Goal: Use online tool/utility: Use online tool/utility

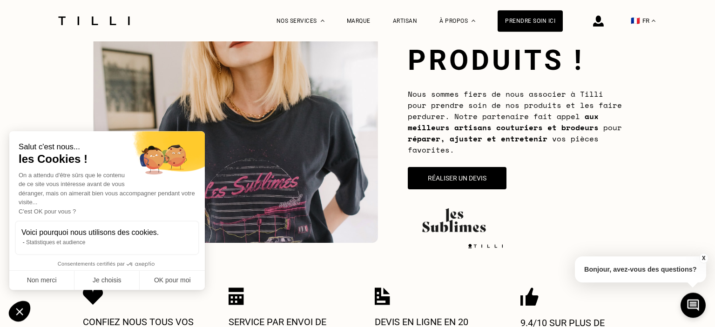
scroll to position [126, 0]
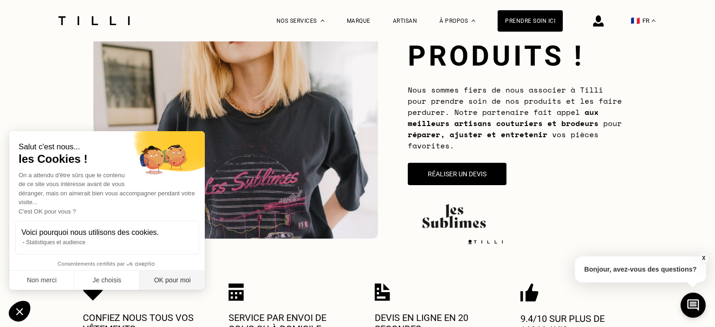
click at [169, 281] on button "OK pour moi" at bounding box center [172, 281] width 65 height 20
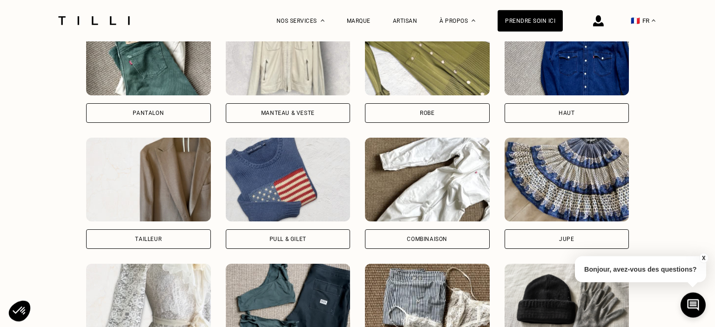
scroll to position [719, 0]
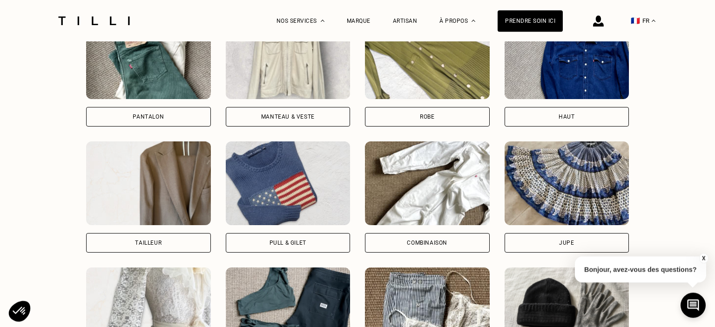
click at [184, 111] on div "Pantalon" at bounding box center [148, 117] width 125 height 20
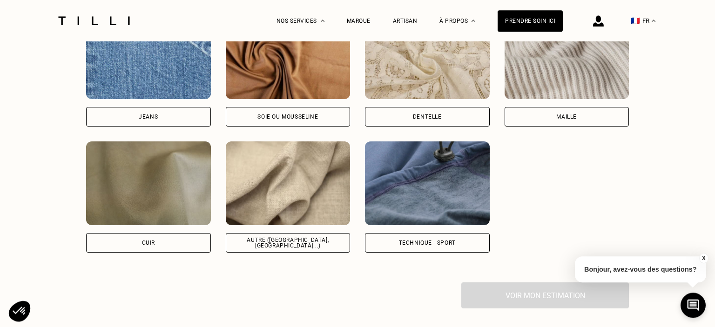
scroll to position [1285, 0]
click at [588, 118] on div "Maille" at bounding box center [567, 117] width 125 height 20
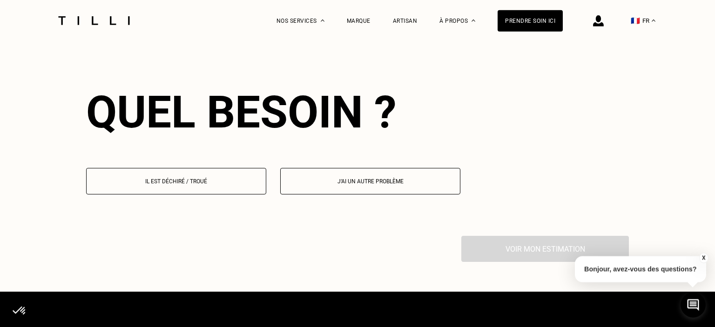
scroll to position [1512, 0]
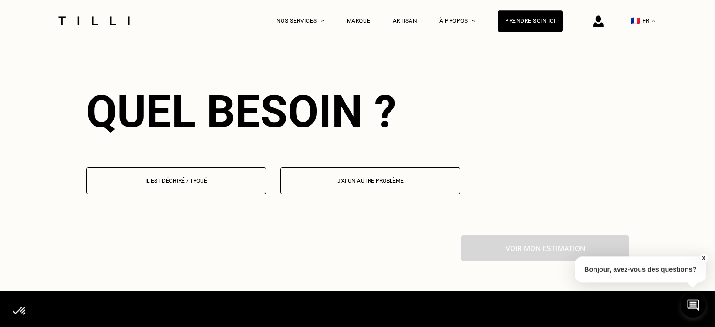
click at [372, 184] on p "J‘ai un autre problème" at bounding box center [370, 181] width 170 height 7
select select "FR"
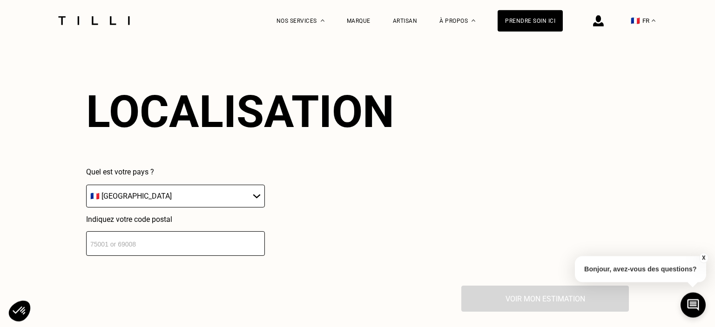
scroll to position [1693, 0]
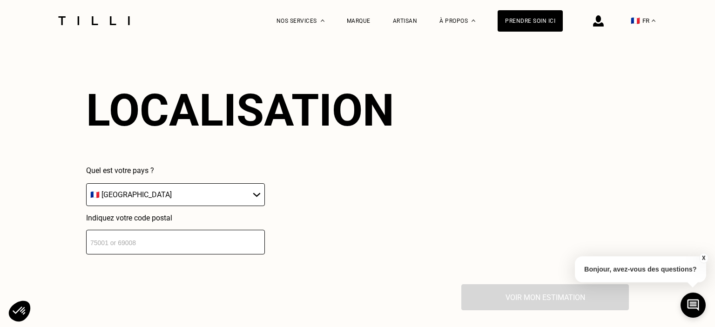
click at [114, 251] on input "number" at bounding box center [175, 242] width 179 height 25
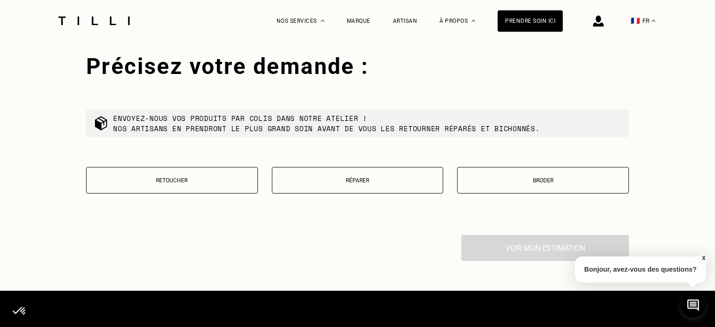
scroll to position [1925, 0]
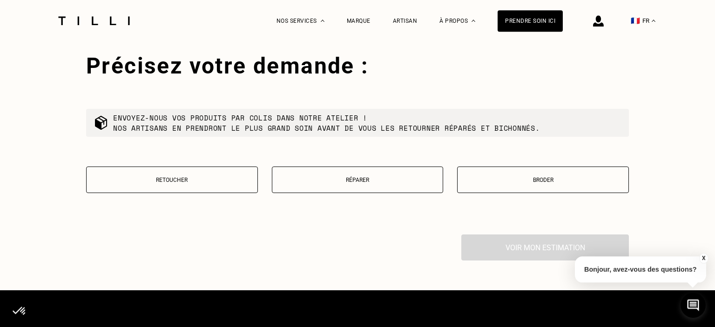
type input "73200"
click at [361, 189] on button "Réparer" at bounding box center [358, 180] width 172 height 27
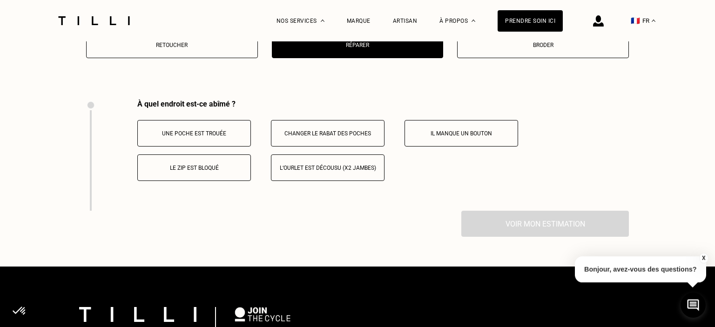
scroll to position [2060, 0]
click at [521, 232] on div "Voir mon estimation" at bounding box center [357, 224] width 543 height 26
click at [88, 132] on div at bounding box center [88, 155] width 5 height 111
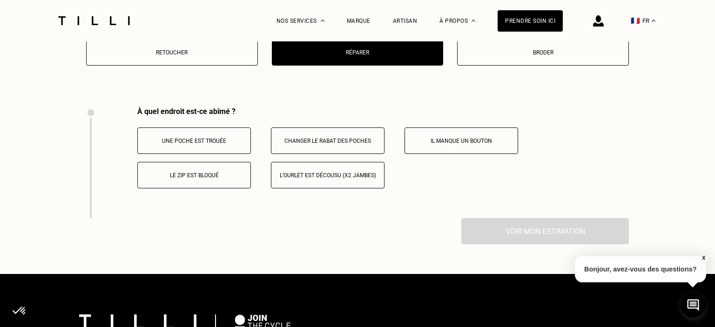
scroll to position [2054, 0]
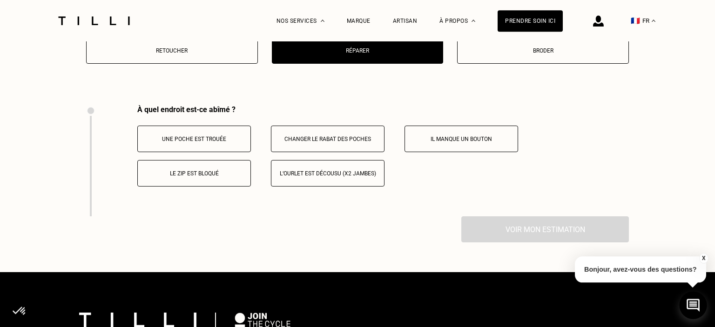
click at [695, 304] on icon at bounding box center [693, 305] width 15 height 25
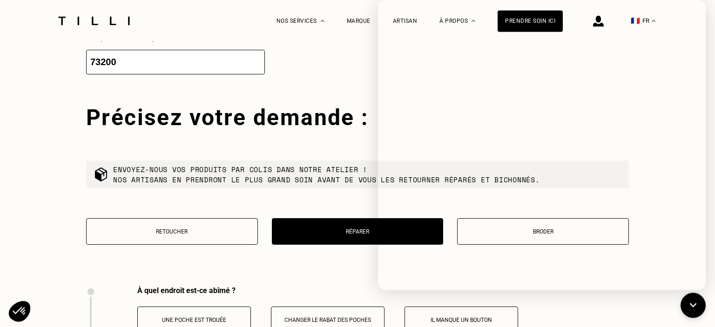
scroll to position [1864, 0]
